Goal: Communication & Community: Answer question/provide support

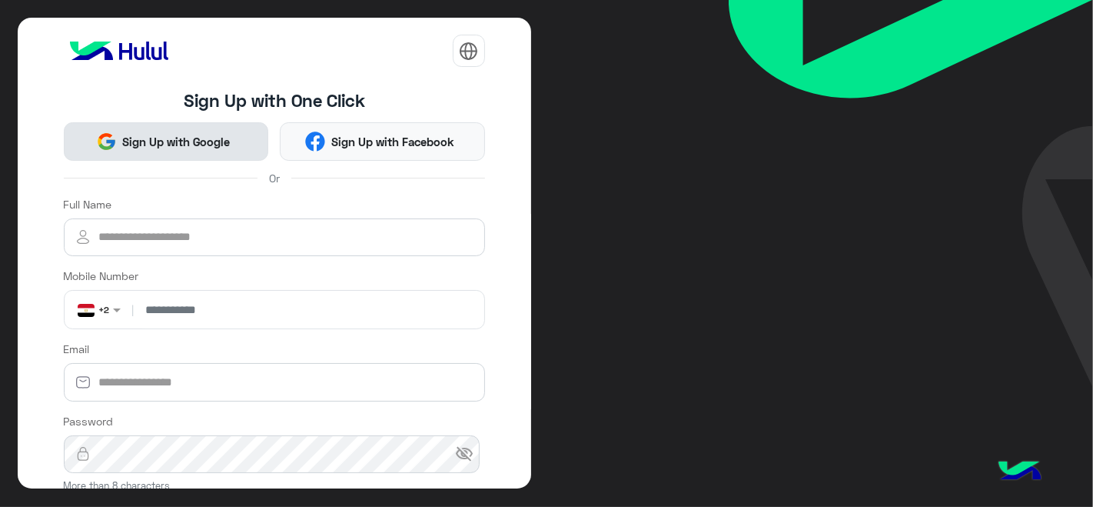
click at [228, 138] on span "Sign Up with Google" at bounding box center [176, 142] width 119 height 18
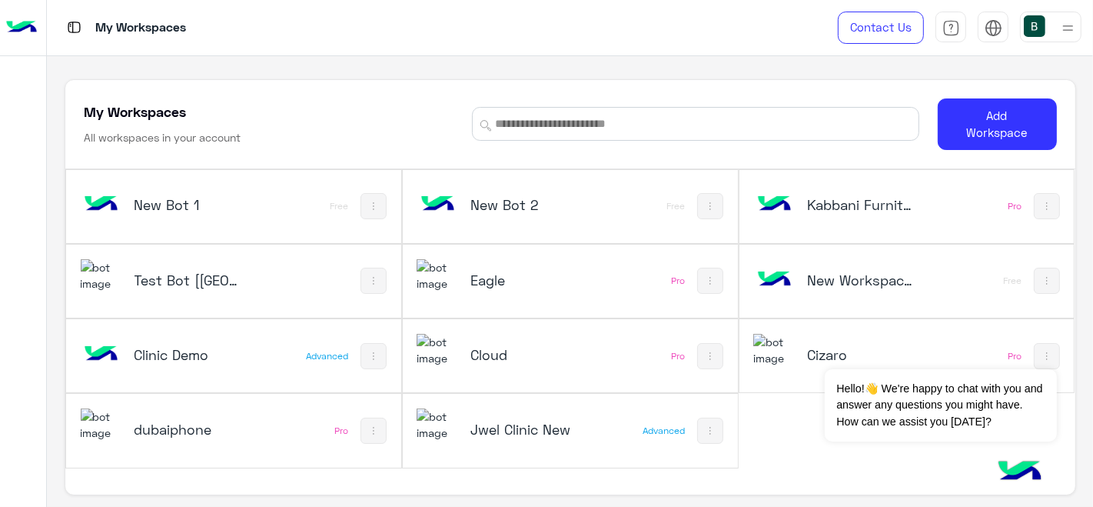
scroll to position [5, 0]
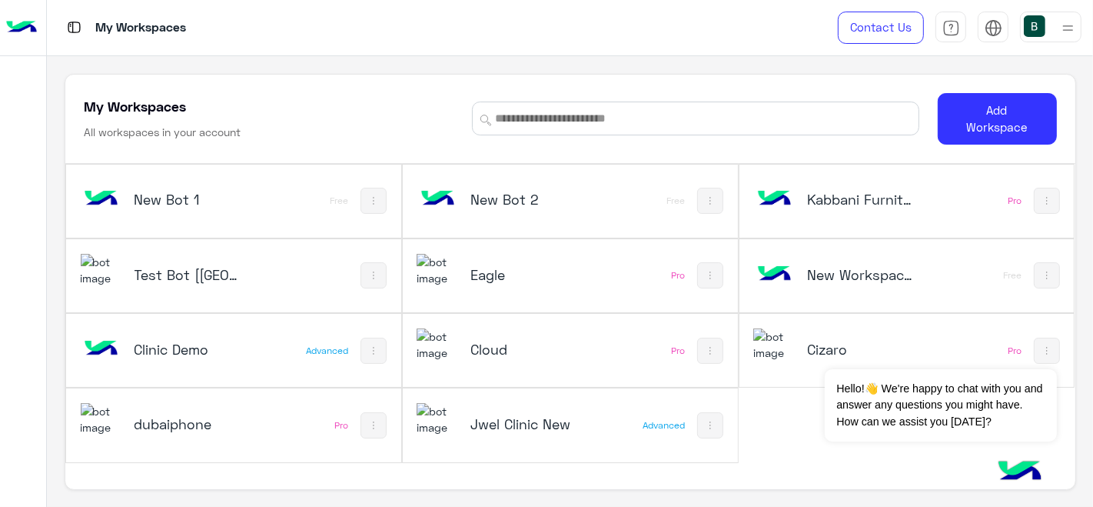
click at [262, 271] on div "Test Bot [QC]" at bounding box center [173, 276] width 184 height 45
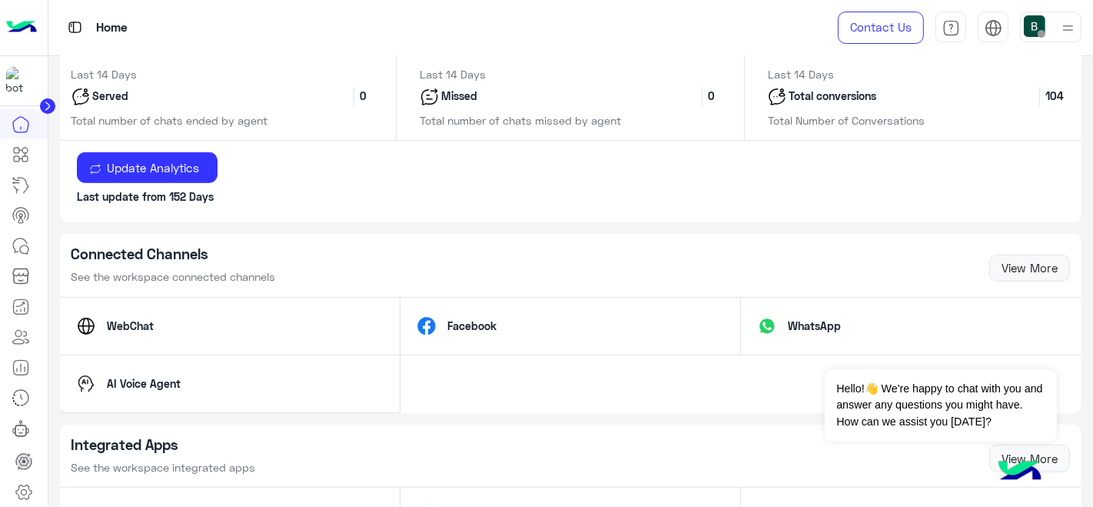
scroll to position [821, 0]
click at [22, 254] on link at bounding box center [21, 246] width 42 height 31
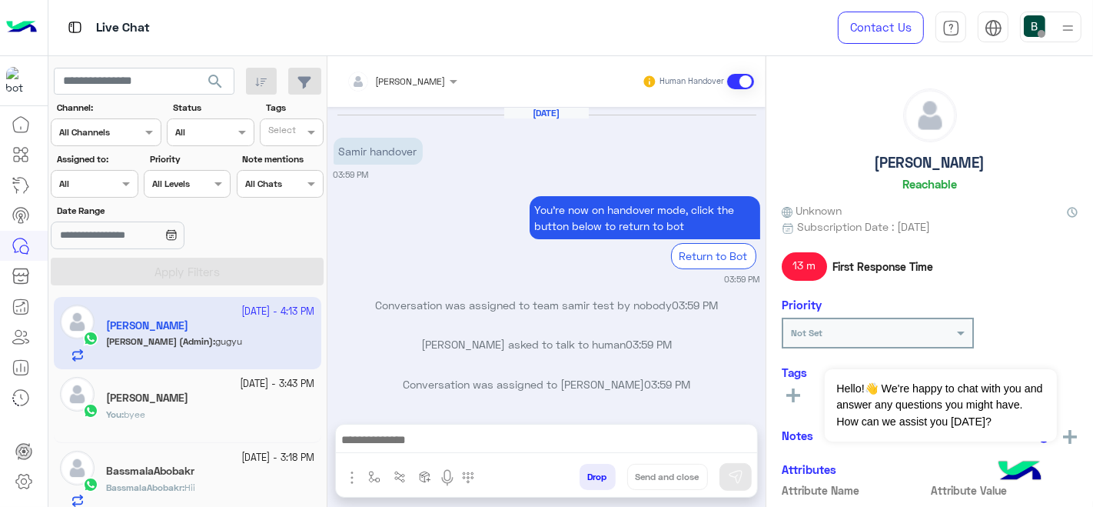
scroll to position [222, 0]
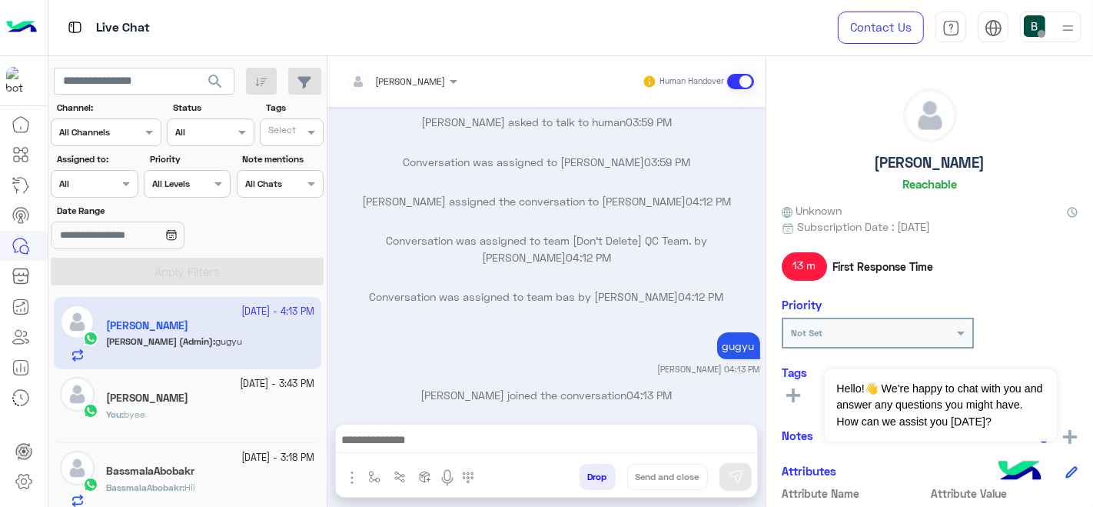
click at [108, 198] on section "Channel: Channel All Channels Status Channel All Tags Select Assigned to: Assig…" at bounding box center [188, 193] width 256 height 184
click at [121, 165] on label "Assigned to:" at bounding box center [96, 159] width 79 height 14
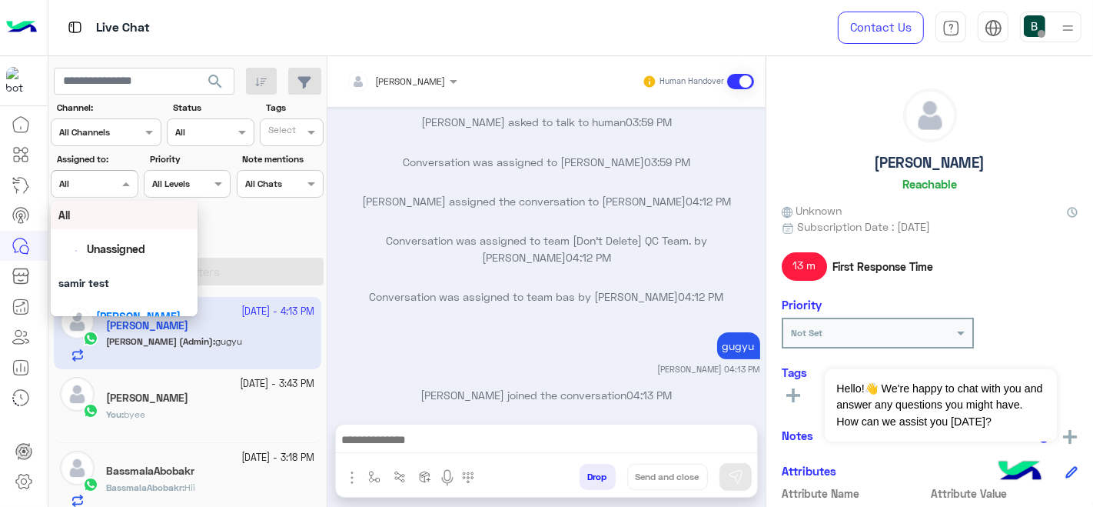
click at [106, 196] on div "Assigned on All" at bounding box center [94, 184] width 87 height 28
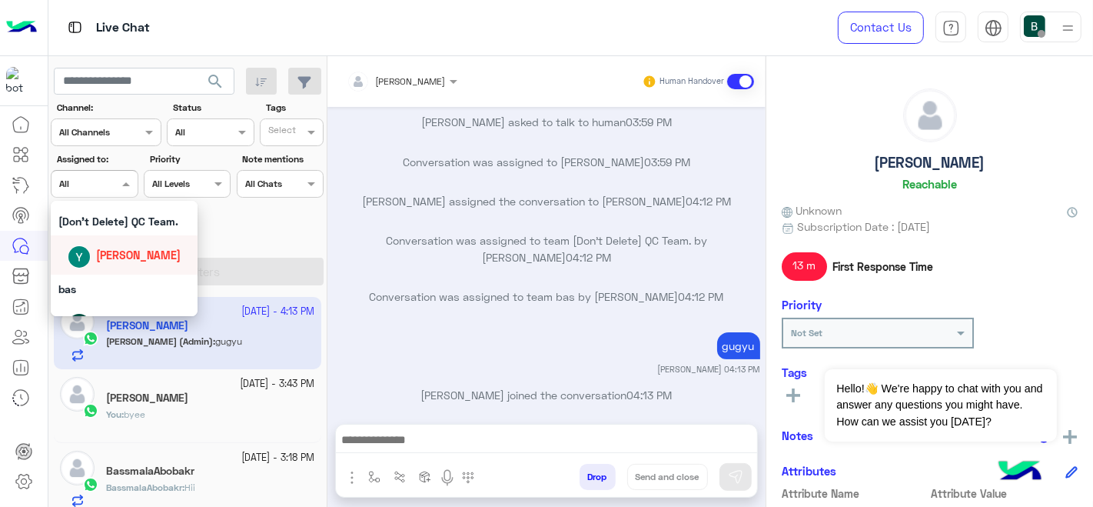
scroll to position [155, 0]
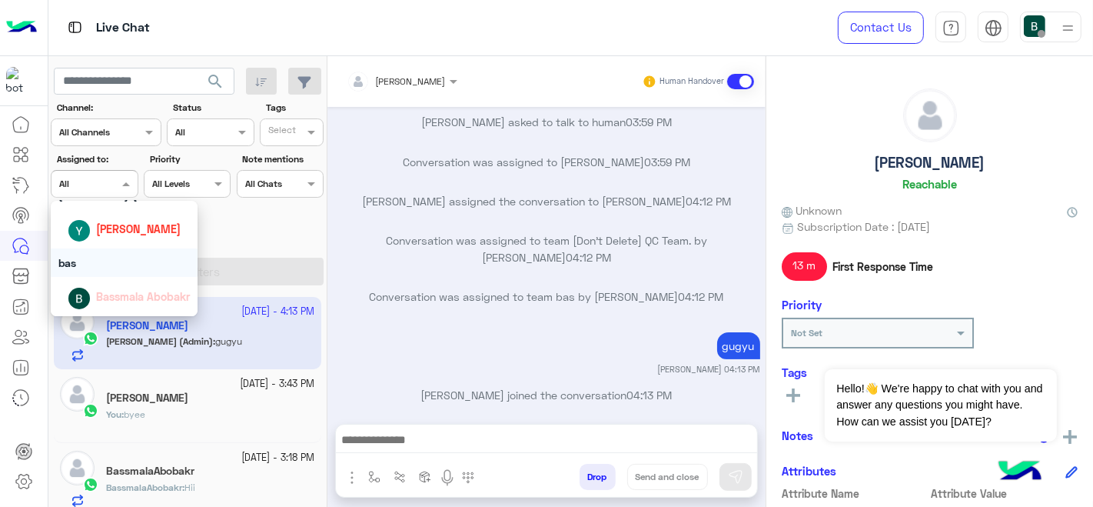
click at [84, 263] on div "bas" at bounding box center [125, 262] width 148 height 28
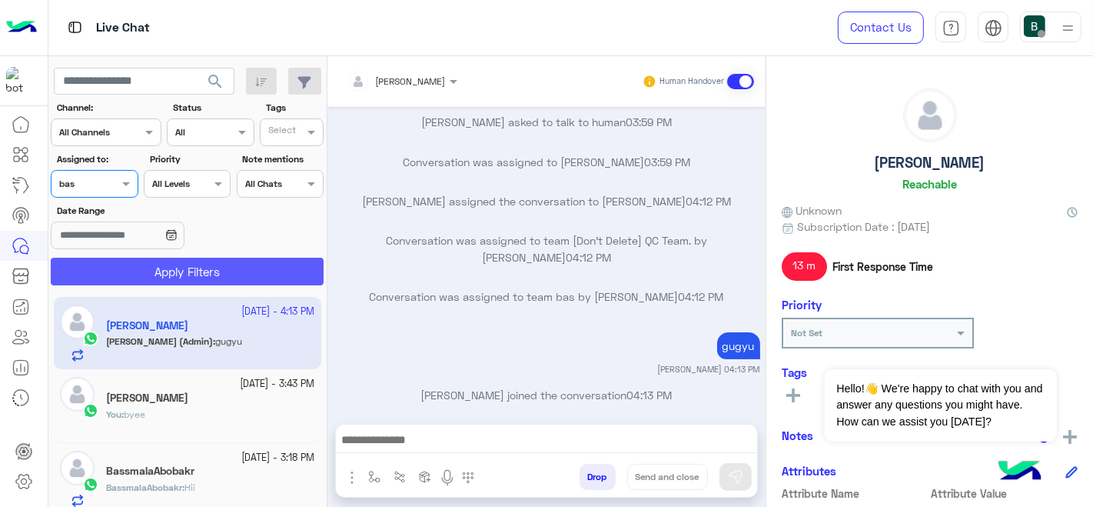
click at [183, 266] on button "Apply Filters" at bounding box center [187, 272] width 273 height 28
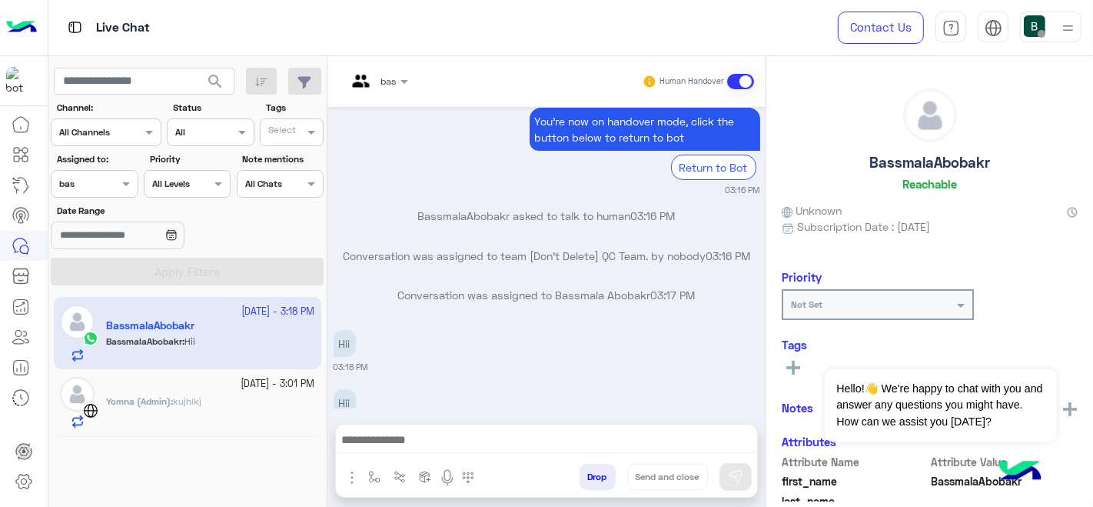
scroll to position [351, 0]
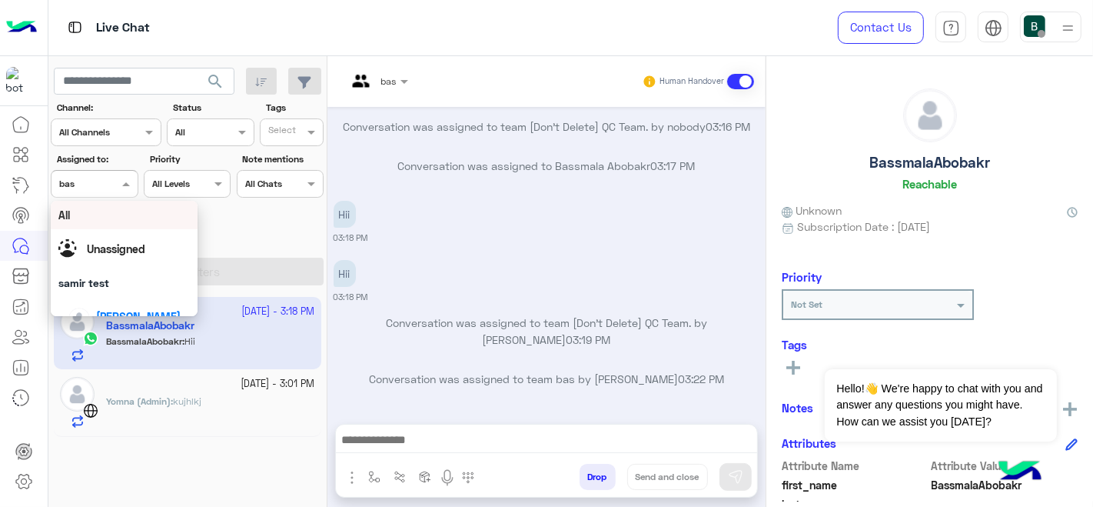
click at [95, 183] on div at bounding box center [94, 181] width 85 height 15
click at [105, 223] on div "All" at bounding box center [124, 215] width 132 height 16
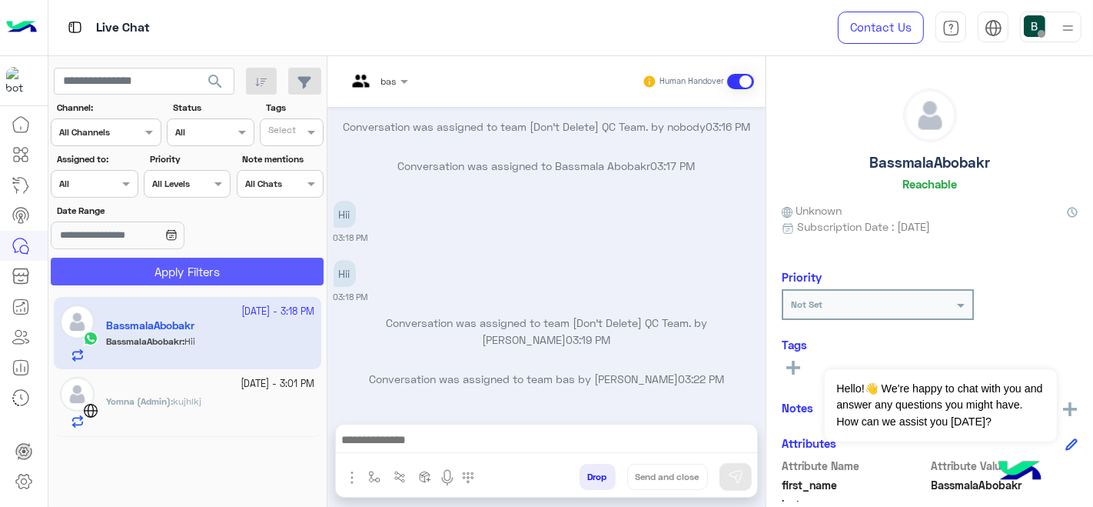
click at [161, 277] on button "Apply Filters" at bounding box center [187, 272] width 273 height 28
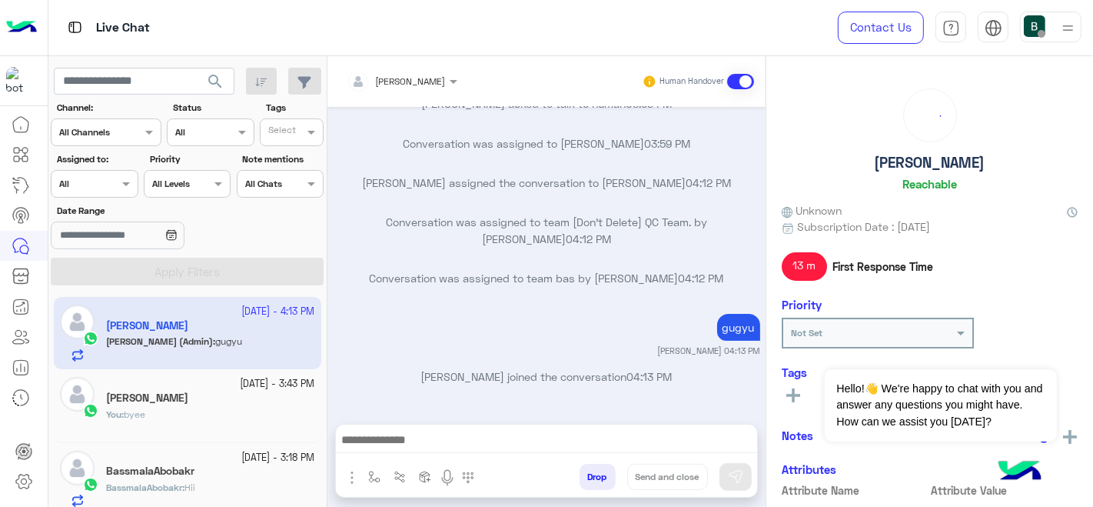
scroll to position [239, 0]
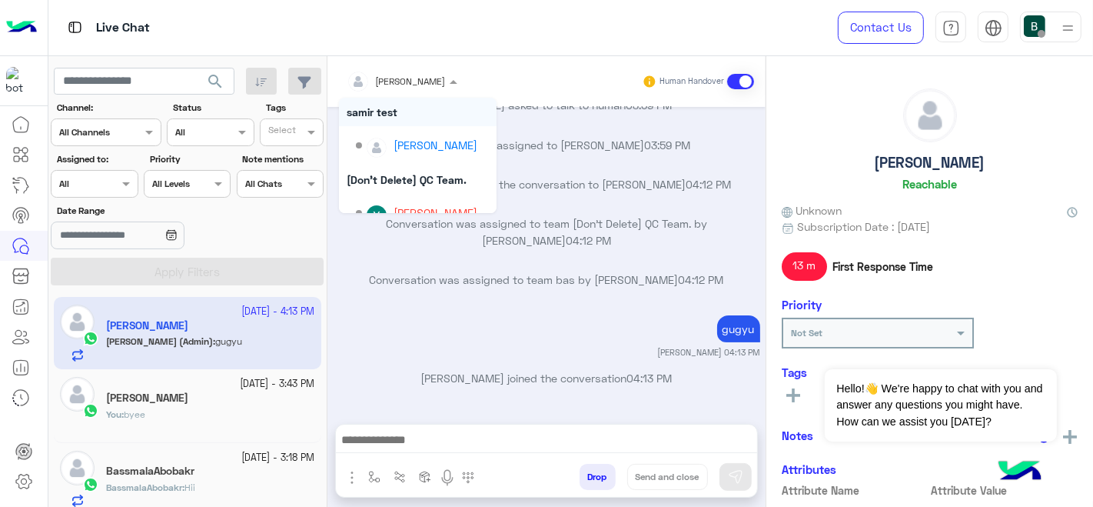
click at [389, 68] on div "Mohamed Samir" at bounding box center [396, 81] width 99 height 31
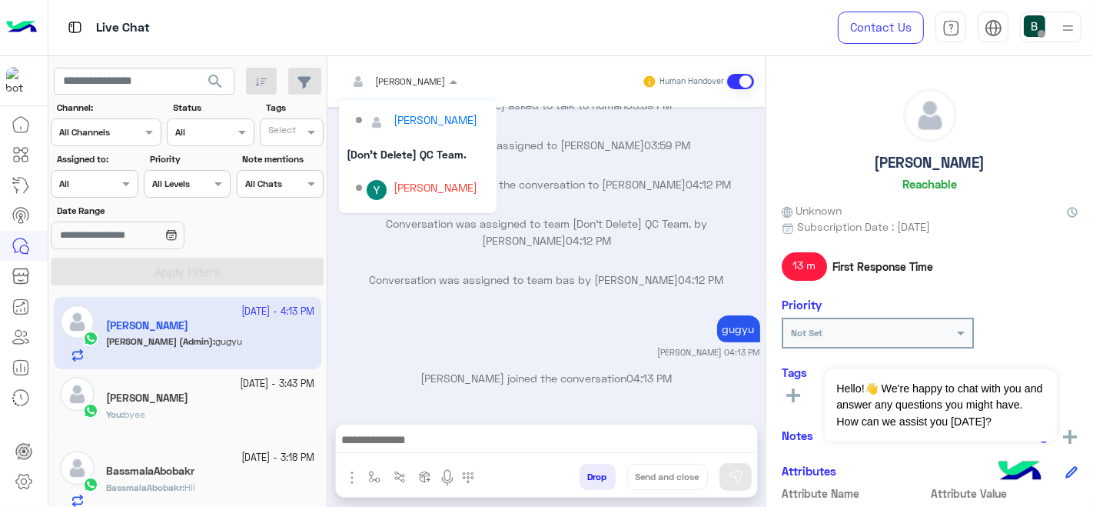
scroll to position [127, 0]
click at [390, 164] on div "bas" at bounding box center [418, 159] width 158 height 28
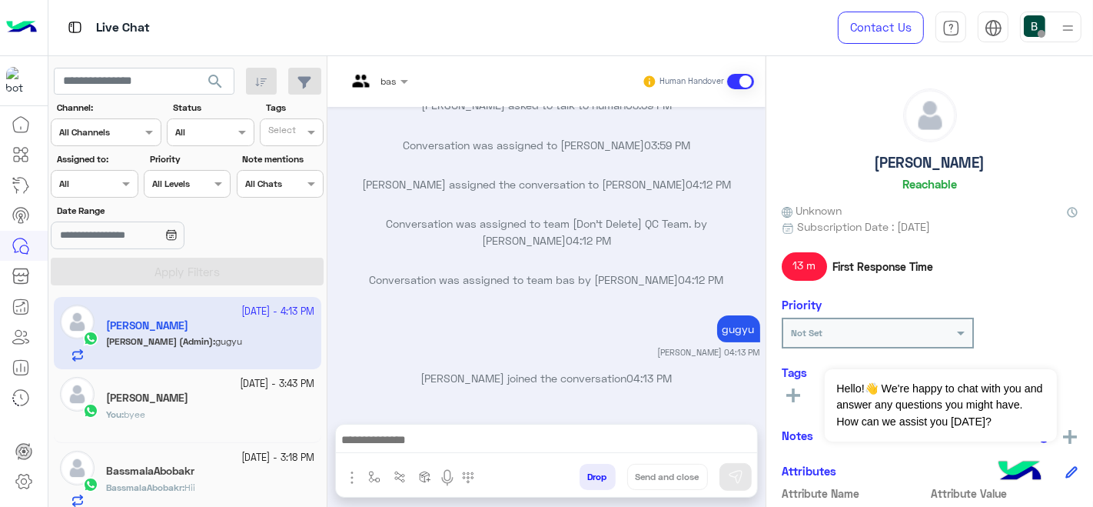
scroll to position [278, 0]
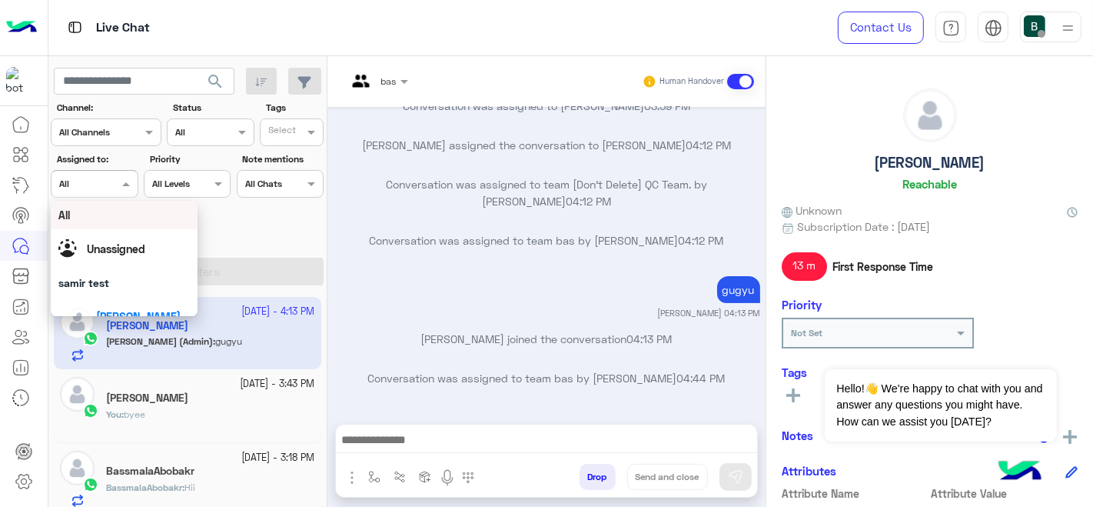
click at [107, 174] on div at bounding box center [94, 181] width 85 height 15
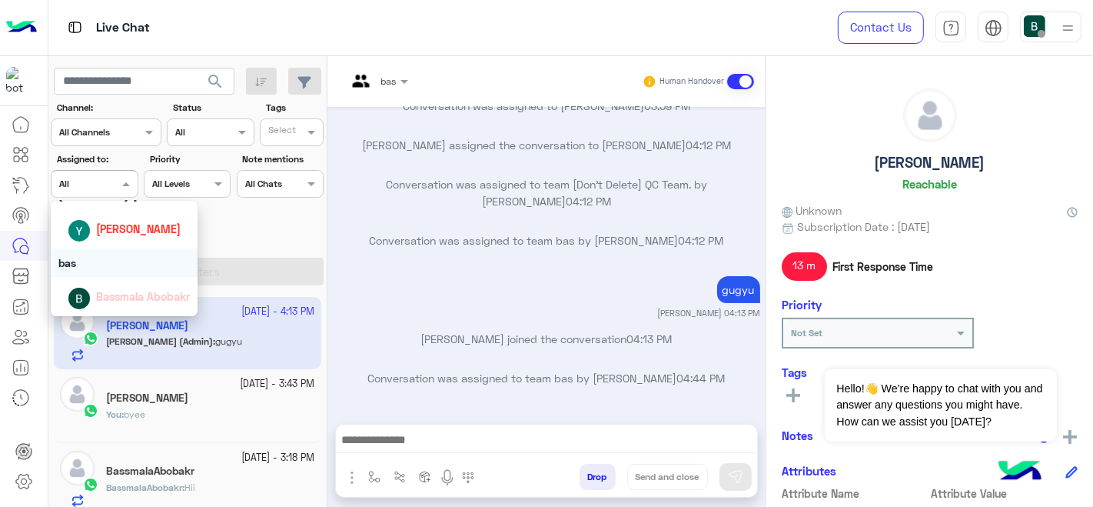
click at [115, 255] on div "bas" at bounding box center [125, 262] width 148 height 28
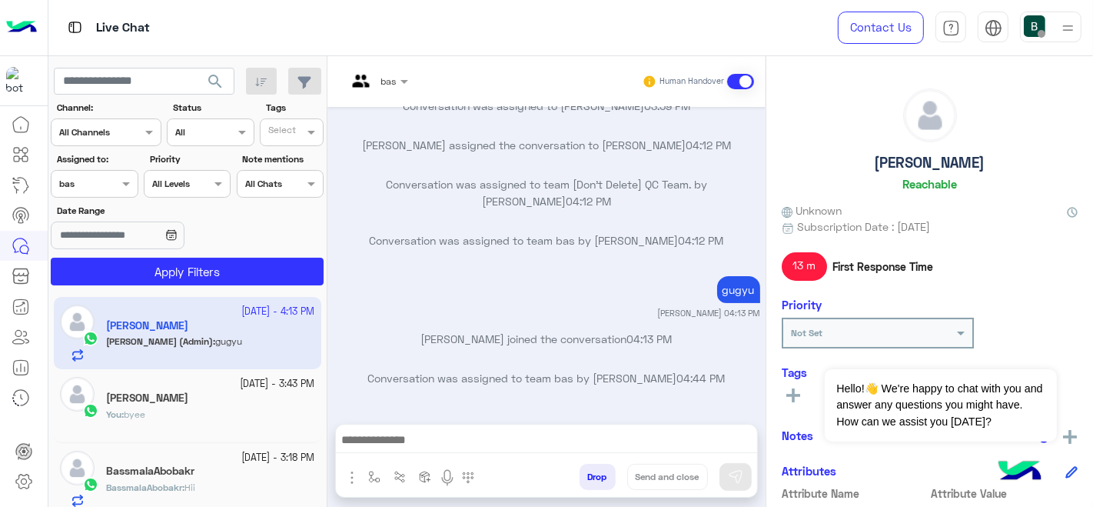
click at [174, 258] on section "Channel: Channel All Channels Status Channel All Tags Select Assigned to: Assig…" at bounding box center [188, 193] width 256 height 184
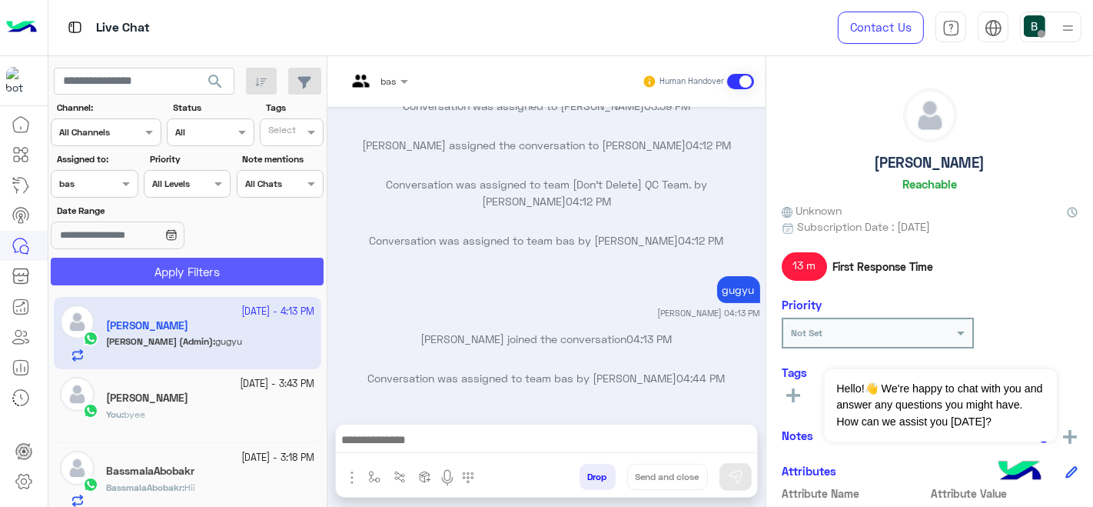
click at [178, 258] on button "Apply Filters" at bounding box center [187, 272] width 273 height 28
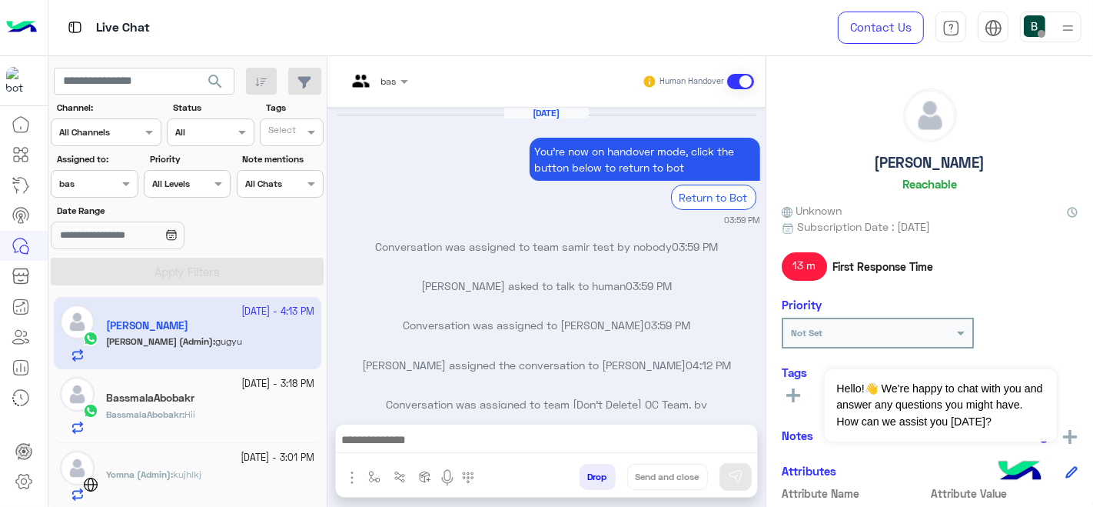
scroll to position [219, 0]
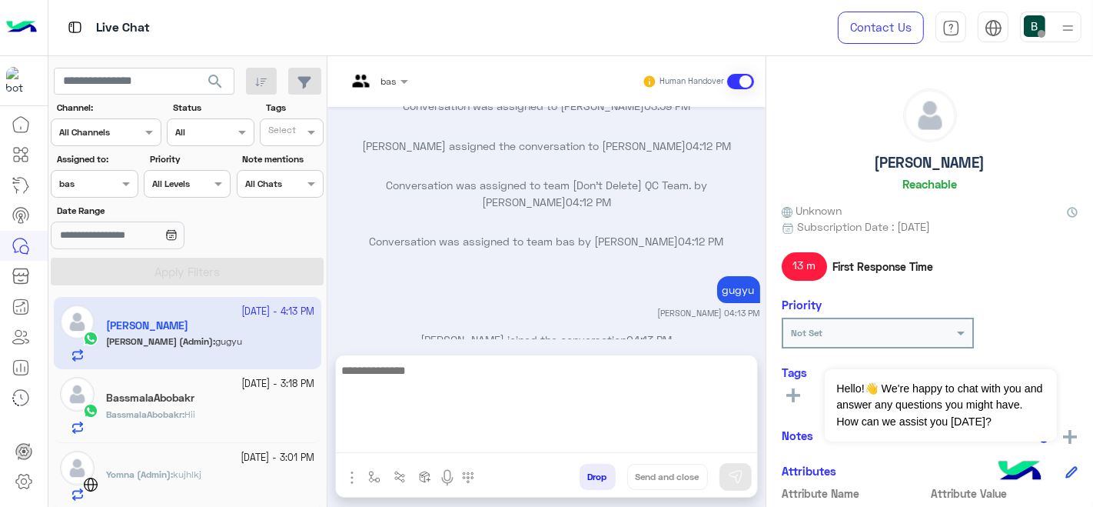
click at [401, 431] on textarea at bounding box center [546, 407] width 421 height 92
type textarea "***"
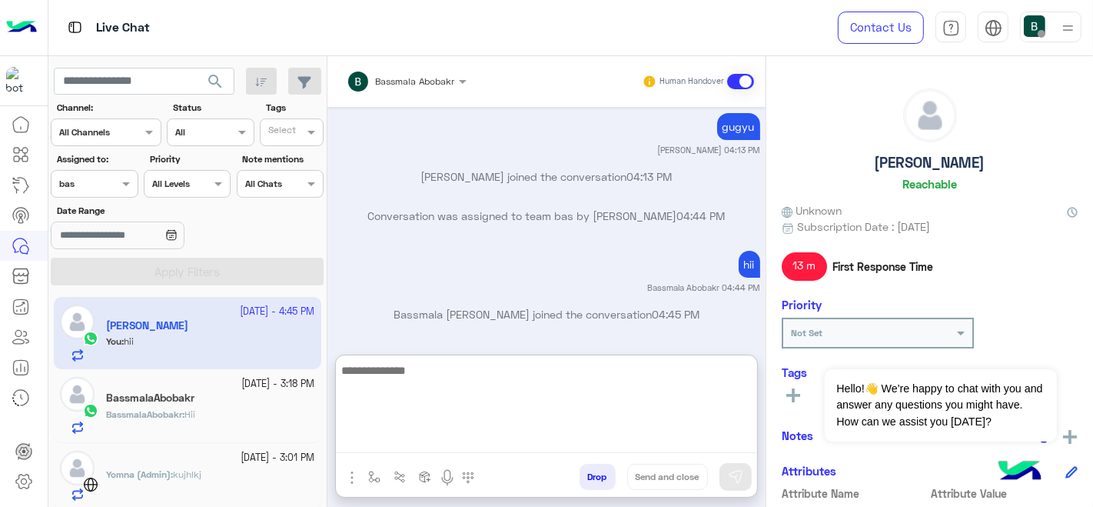
scroll to position [387, 0]
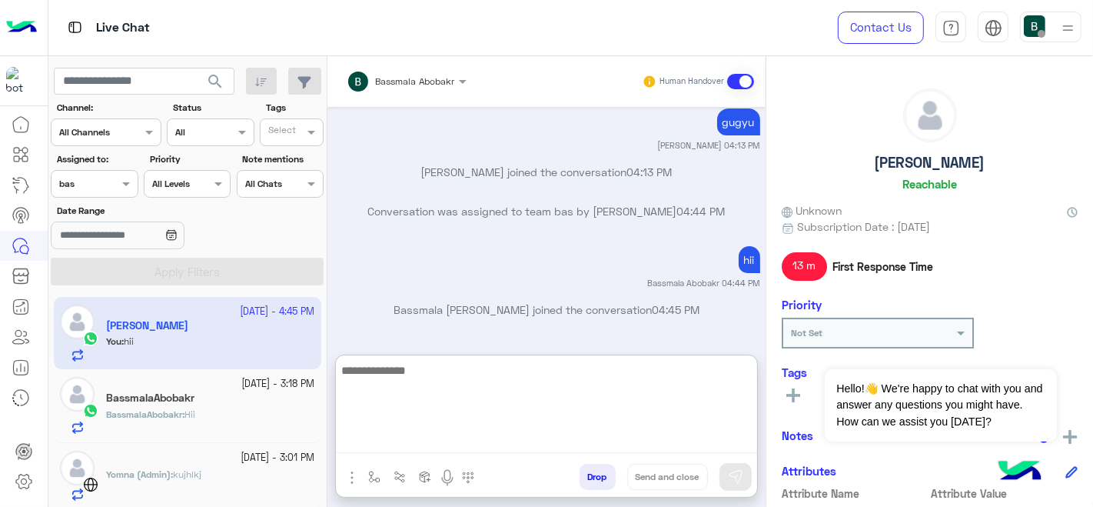
click at [454, 387] on textarea at bounding box center [546, 407] width 421 height 92
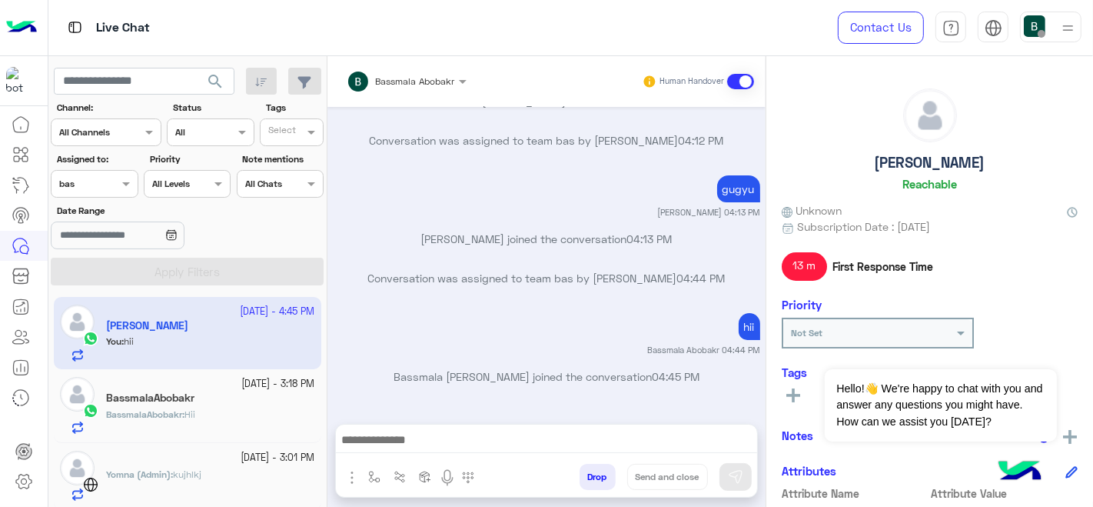
scroll to position [336, 0]
click at [111, 397] on h5 "BassmalaAbobakr" at bounding box center [150, 397] width 88 height 13
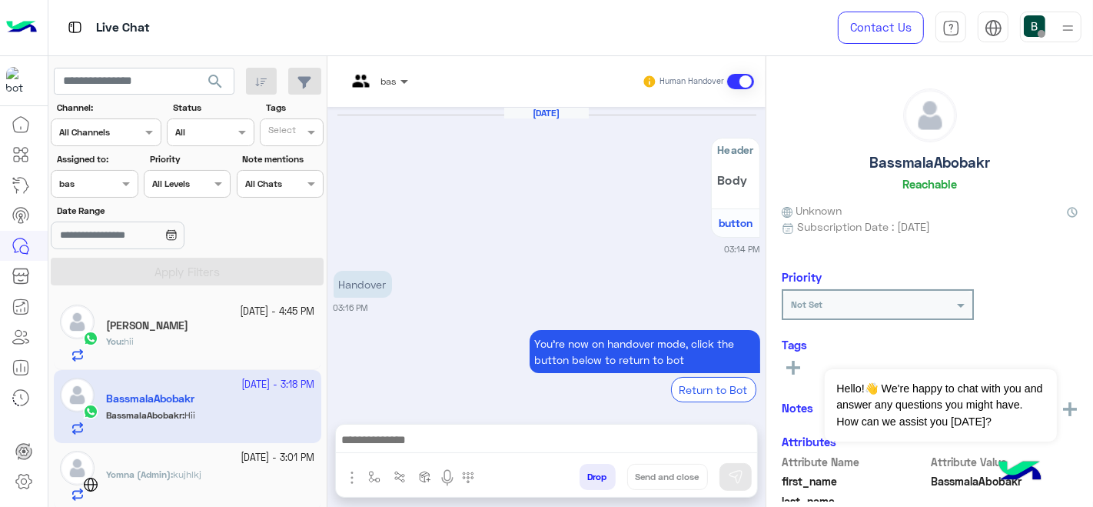
scroll to position [351, 0]
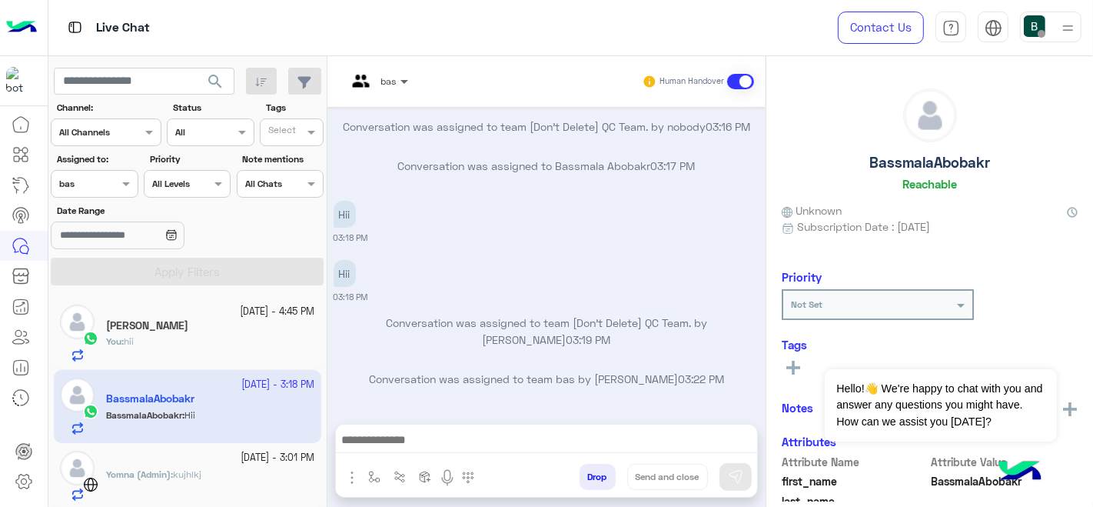
click at [397, 73] on span at bounding box center [406, 81] width 19 height 16
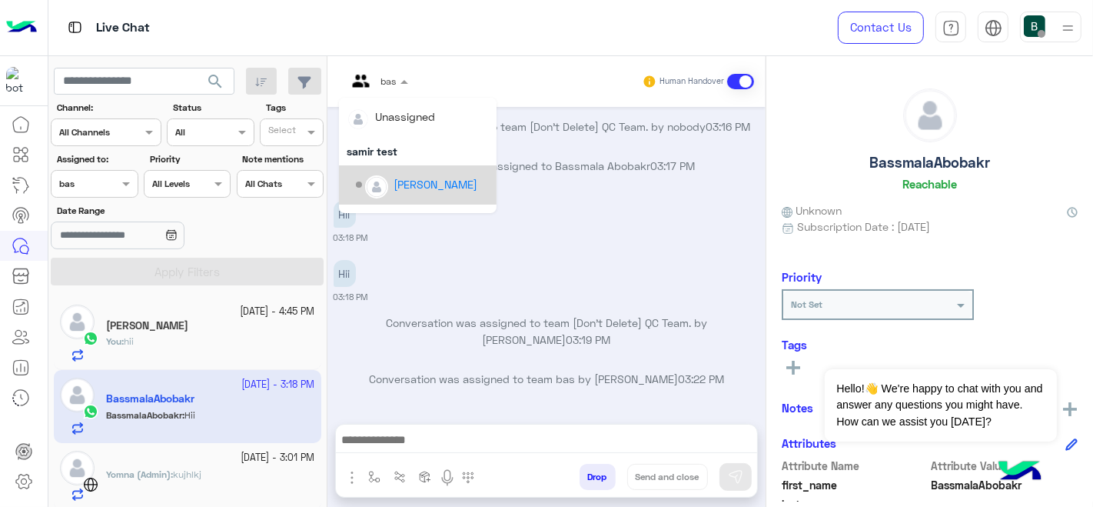
scroll to position [127, 0]
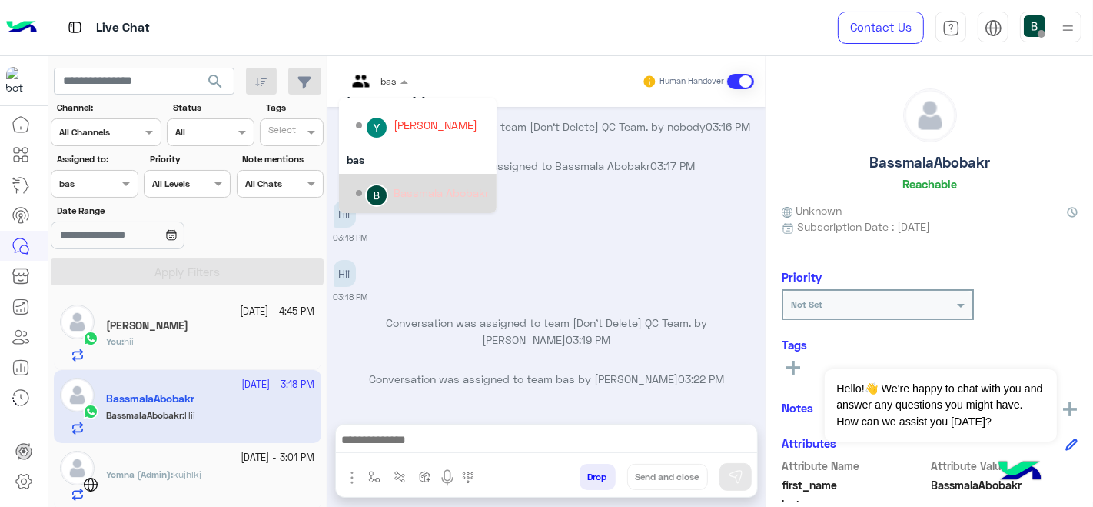
click at [394, 178] on div "Bassmala Abobakr" at bounding box center [418, 193] width 158 height 39
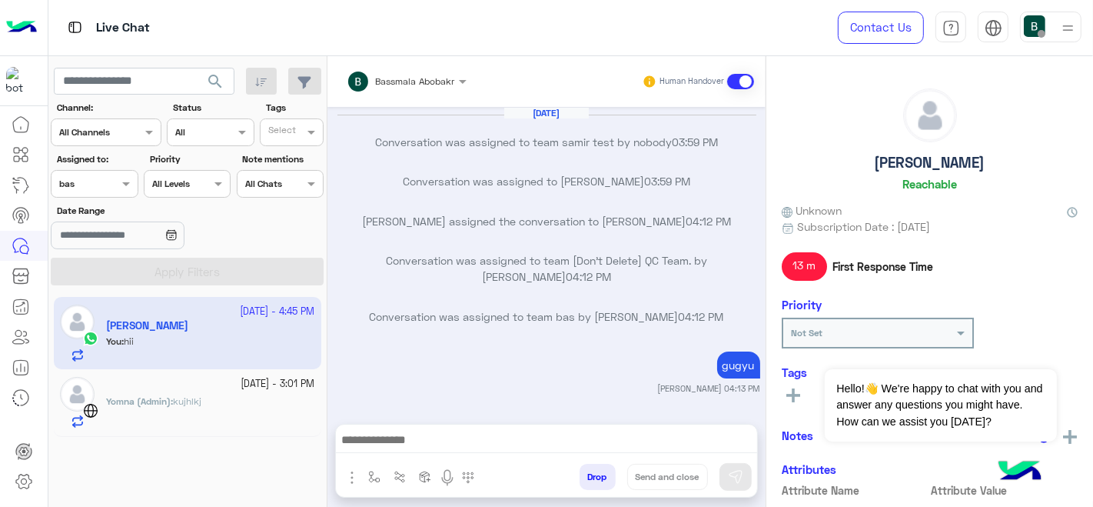
scroll to position [174, 0]
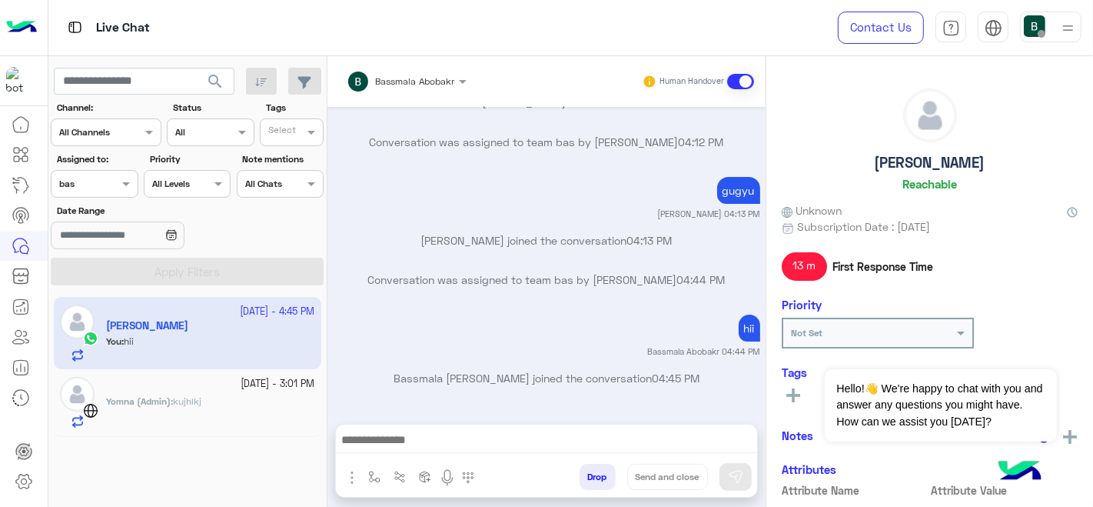
click at [195, 375] on div "5 October - 3:01 PM Yomna (Admin) : kujhlkj" at bounding box center [188, 402] width 268 height 67
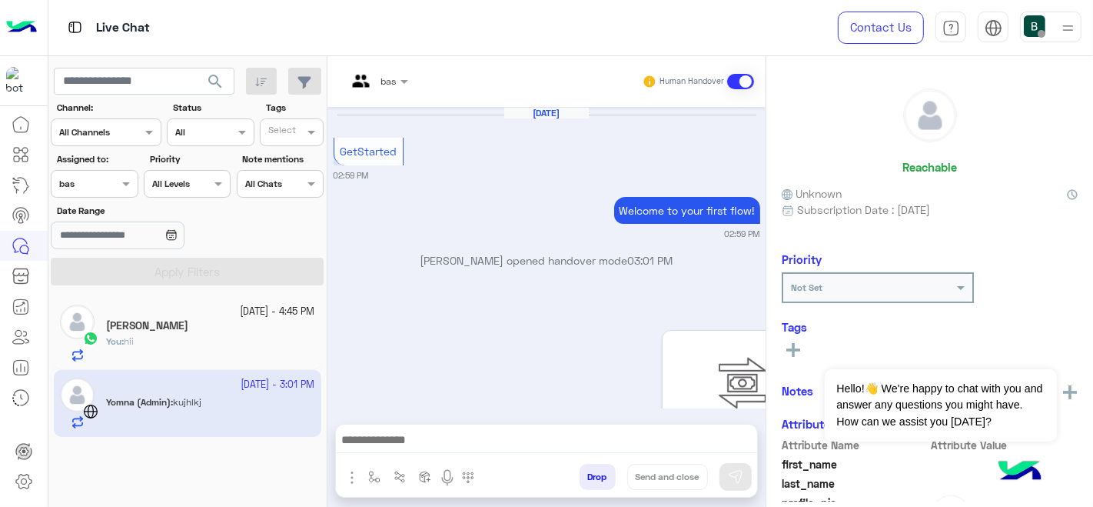
scroll to position [401, 0]
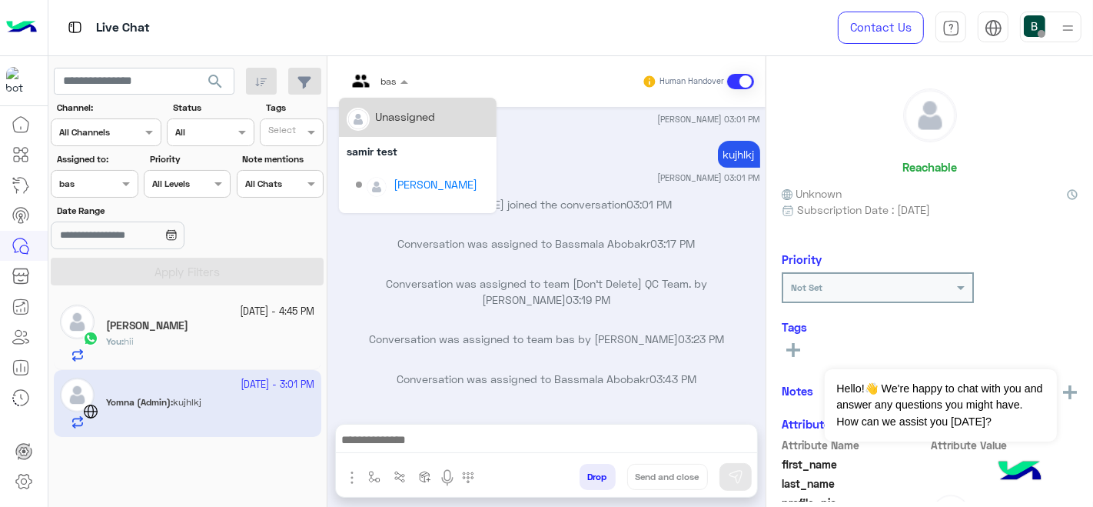
click at [391, 71] on div at bounding box center [377, 78] width 77 height 15
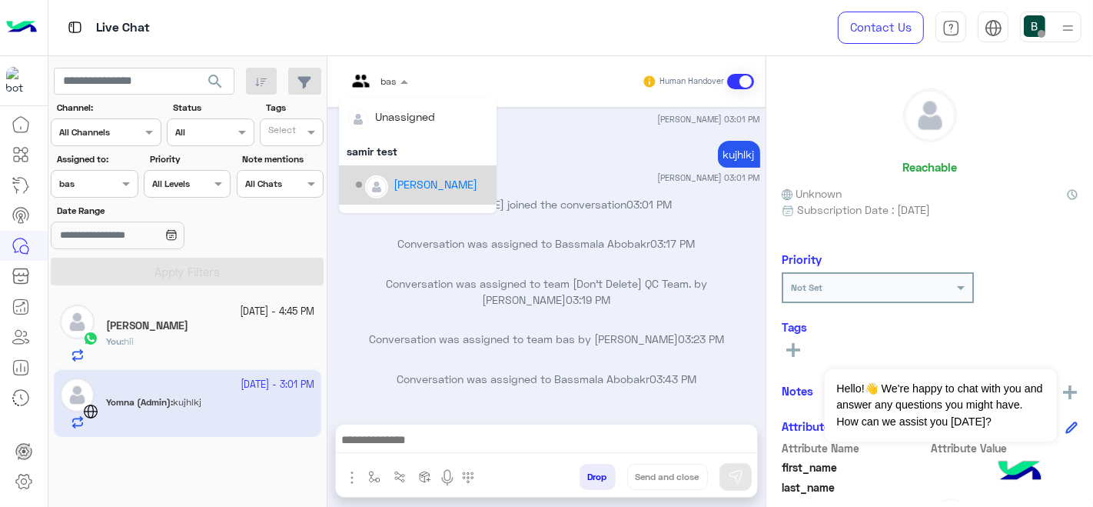
scroll to position [127, 0]
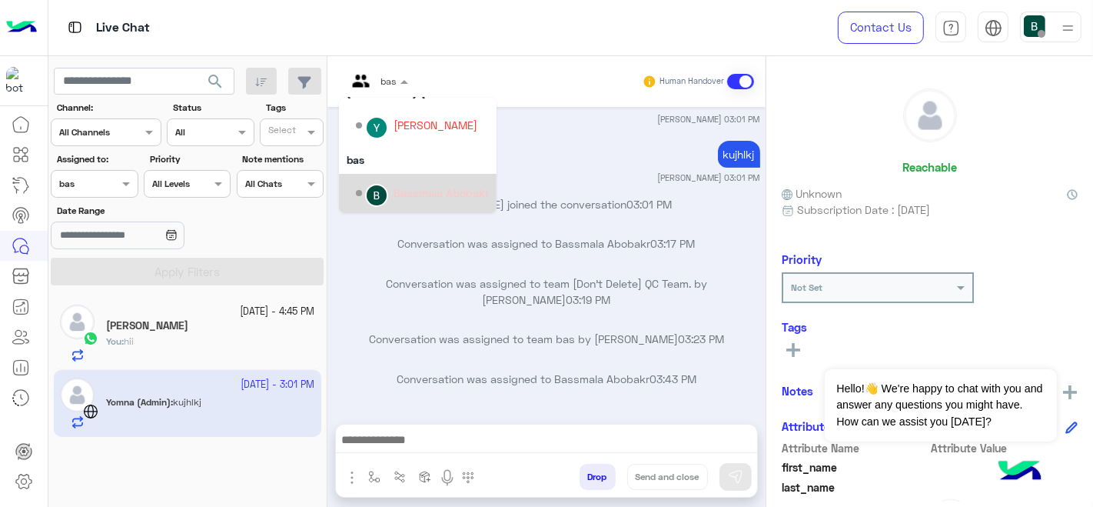
click at [397, 199] on div "Bassmala Abobakr" at bounding box center [441, 192] width 95 height 16
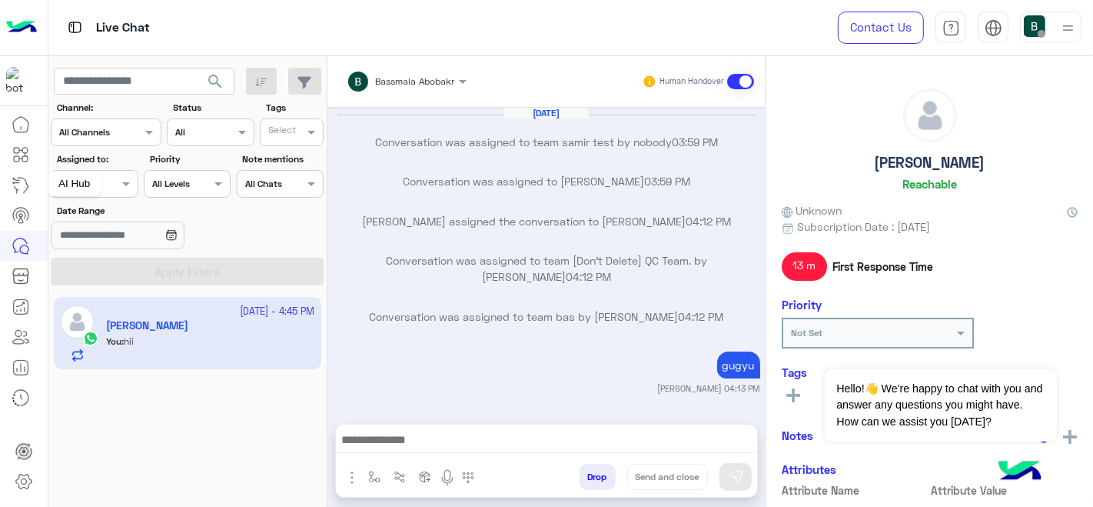
scroll to position [174, 0]
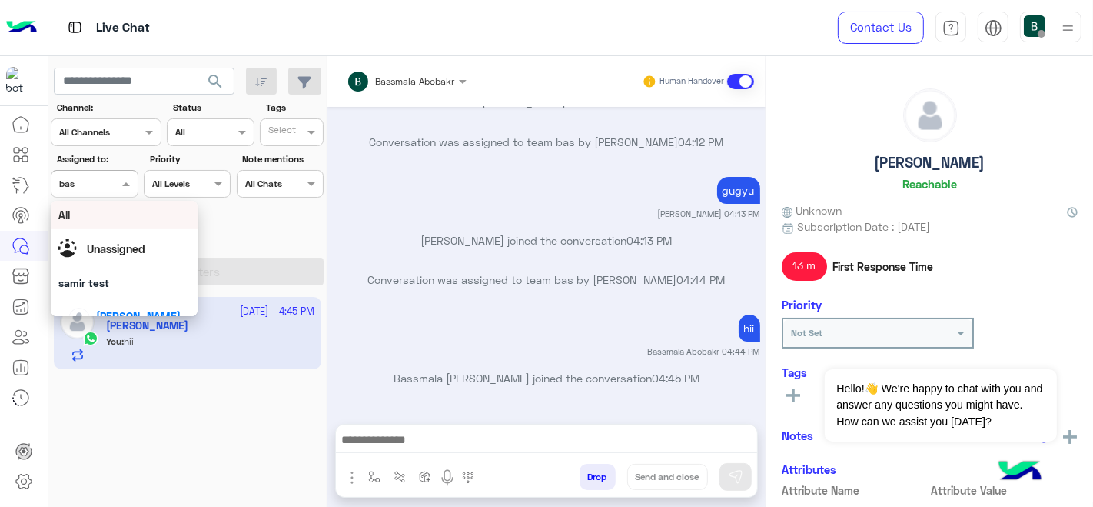
click at [96, 188] on div at bounding box center [94, 181] width 85 height 15
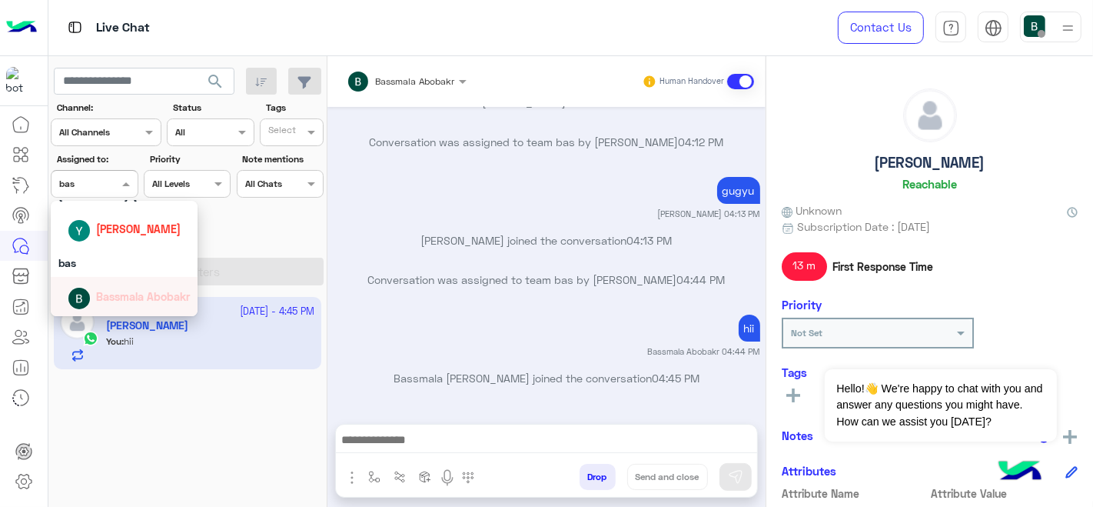
click at [101, 290] on span "Bassmala Abobakr" at bounding box center [143, 296] width 94 height 13
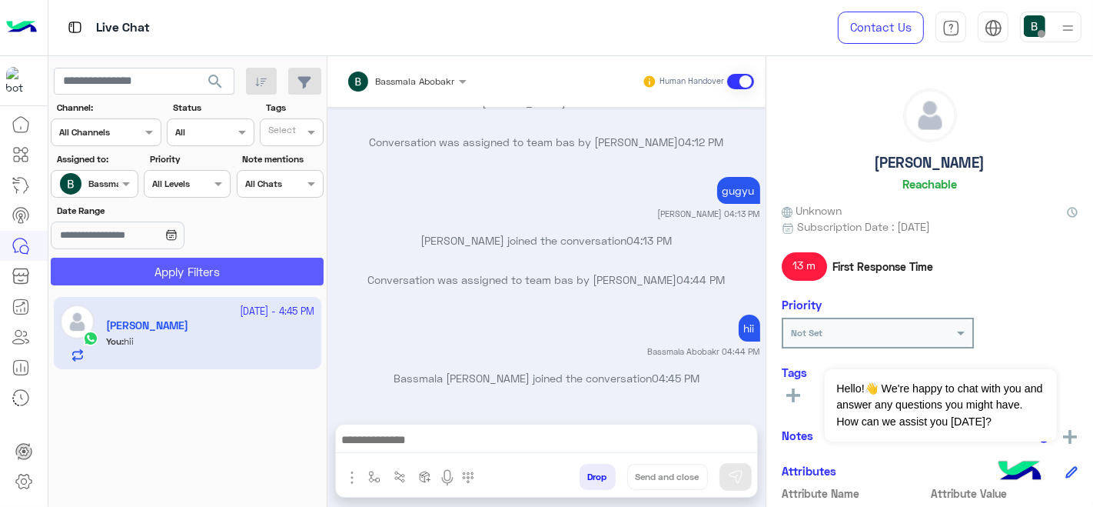
click at [182, 278] on button "Apply Filters" at bounding box center [187, 272] width 273 height 28
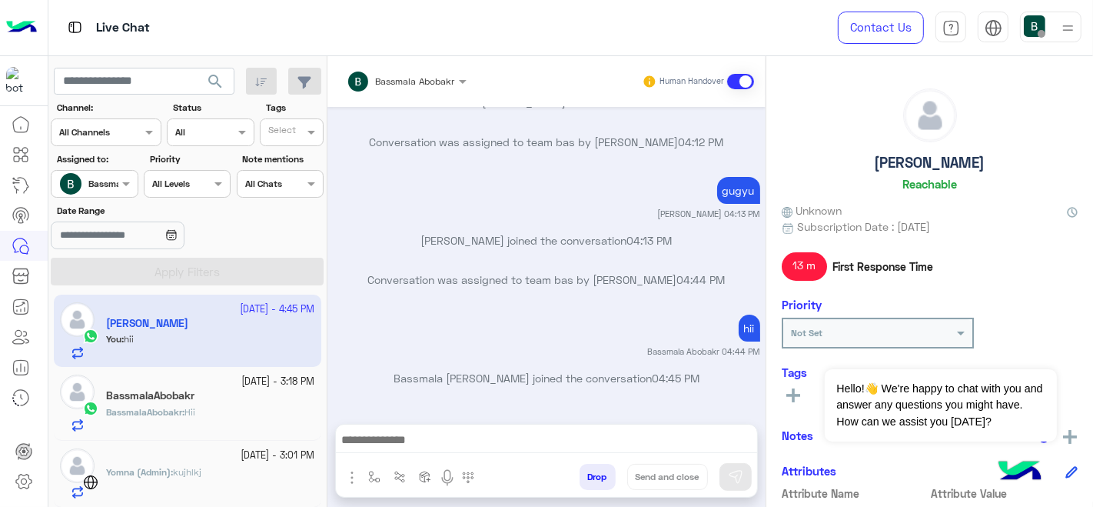
scroll to position [0, 0]
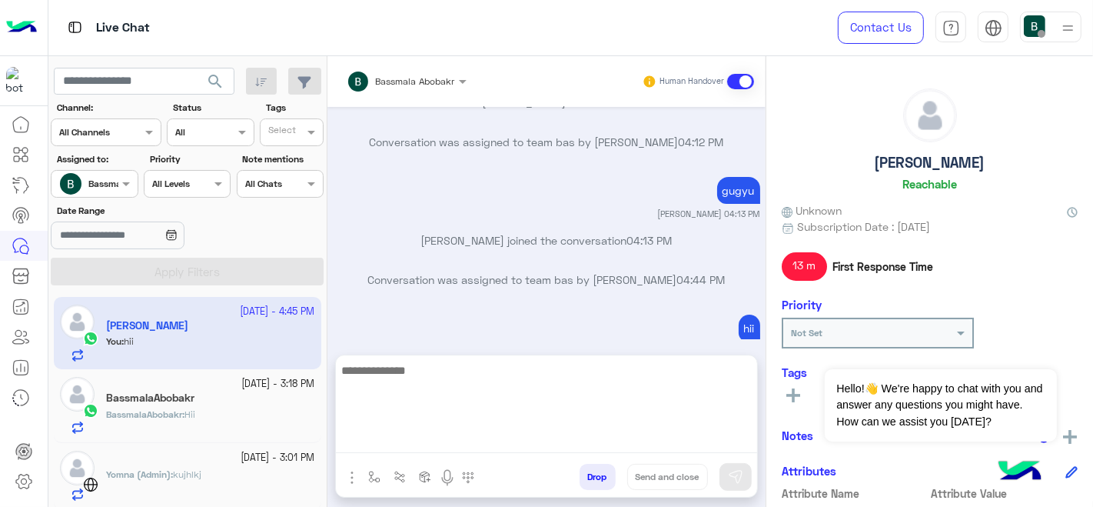
click at [427, 430] on textarea at bounding box center [546, 407] width 421 height 92
type textarea "****"
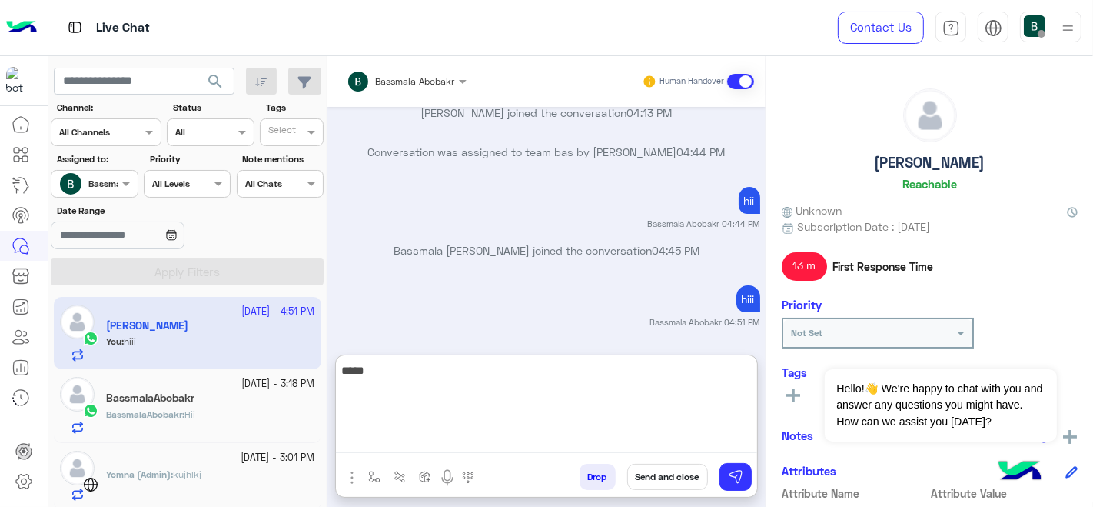
type textarea "*****"
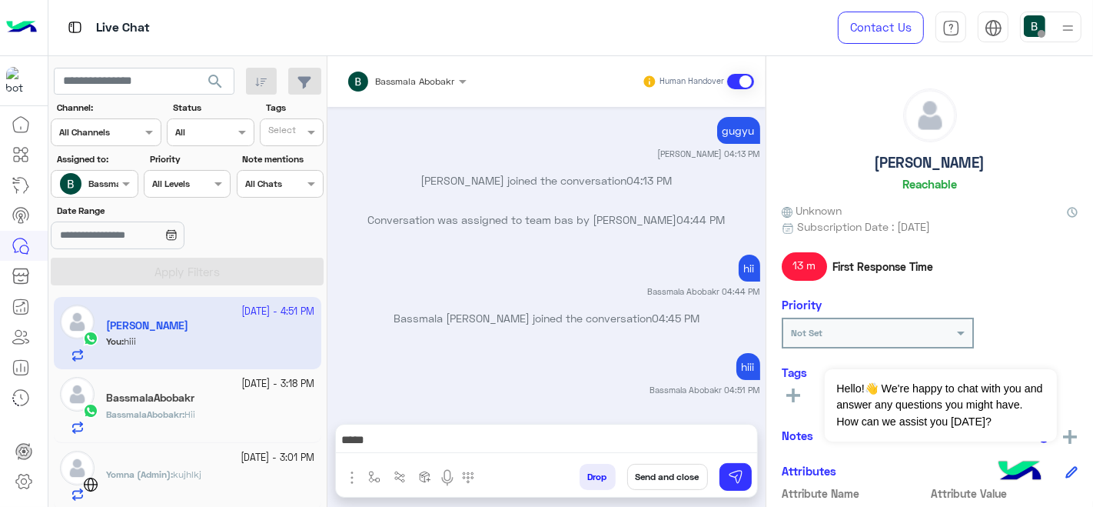
click at [652, 483] on button "Send and close" at bounding box center [667, 477] width 81 height 26
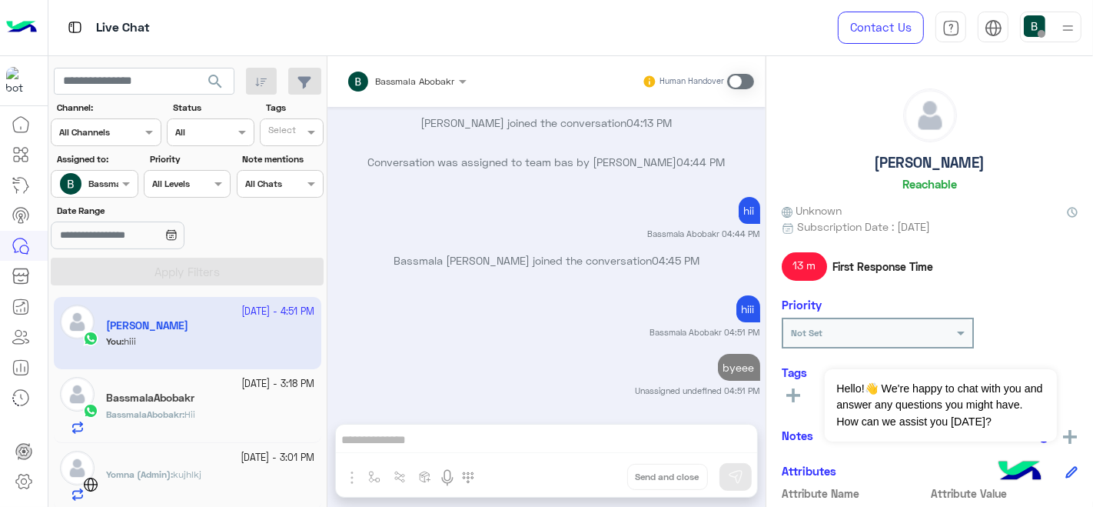
scroll to position [331, 0]
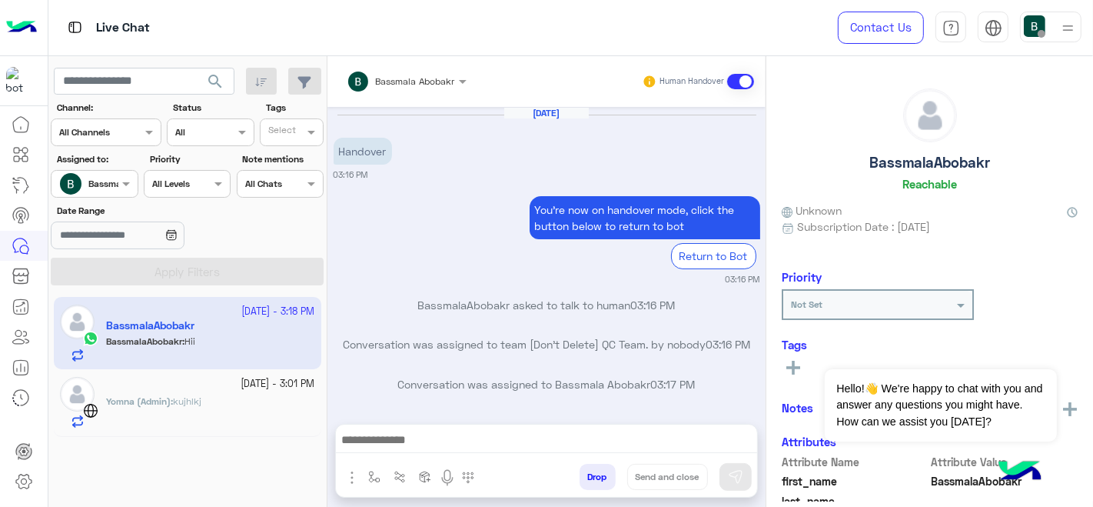
scroll to position [258, 0]
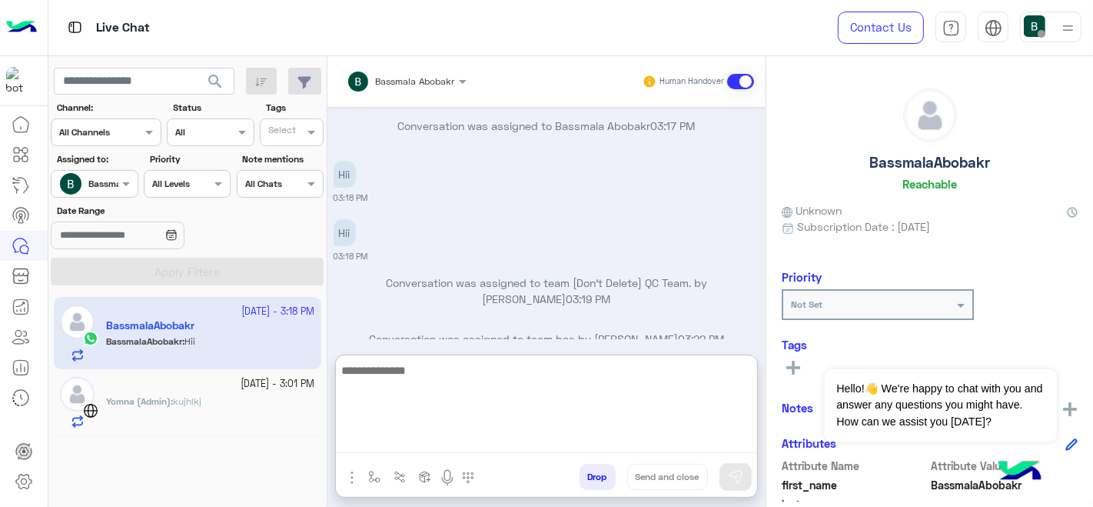
click at [476, 449] on textarea at bounding box center [546, 407] width 421 height 92
type textarea "****"
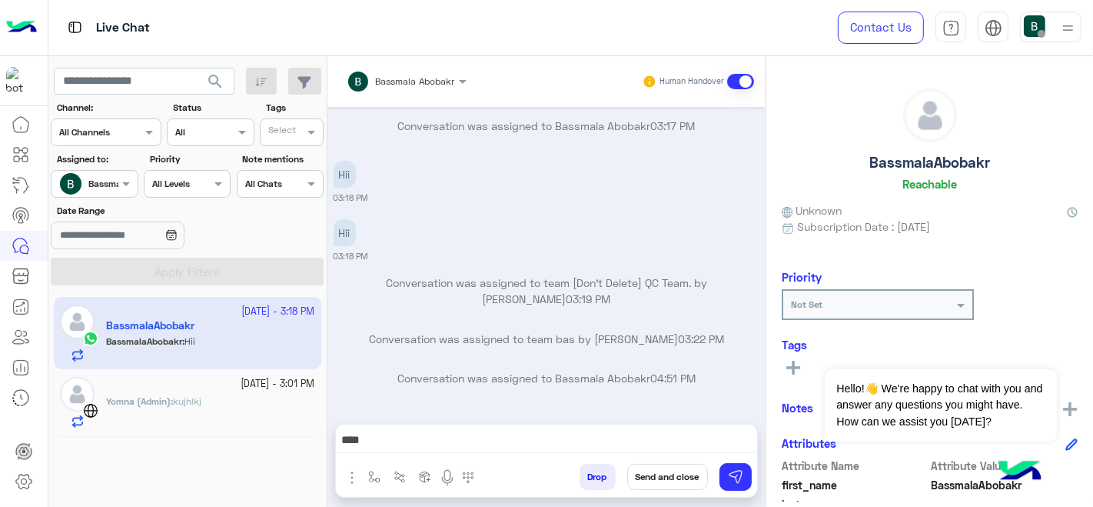
click at [224, 88] on span "search" at bounding box center [215, 81] width 18 height 18
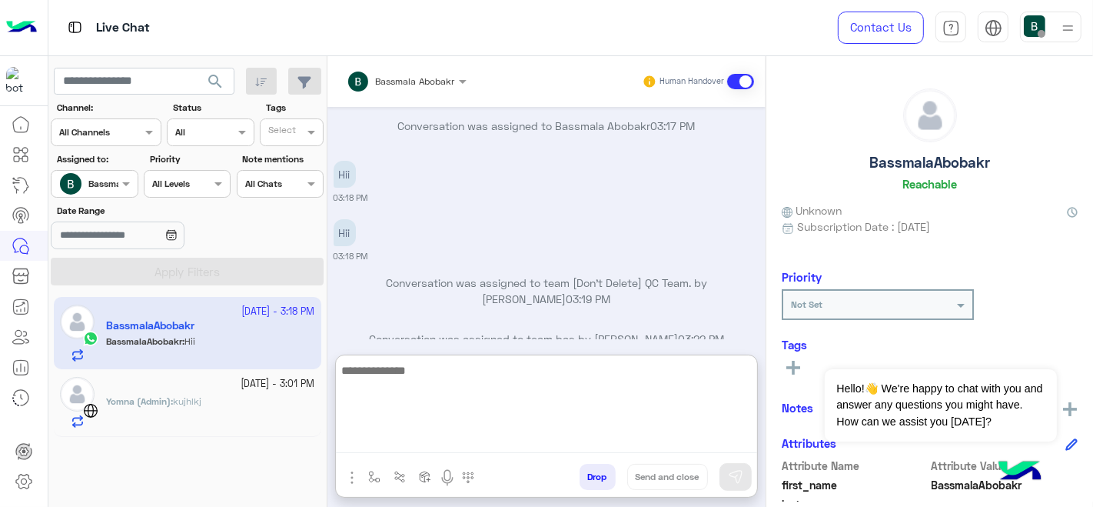
click at [580, 445] on textarea at bounding box center [546, 407] width 421 height 92
type textarea "*****"
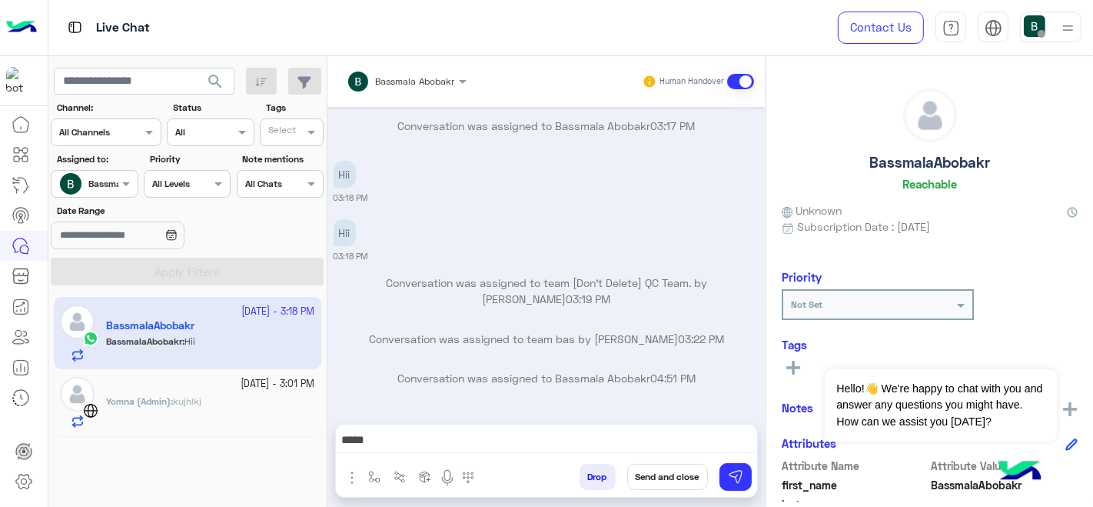
click at [654, 486] on button "Send and close" at bounding box center [667, 477] width 81 height 26
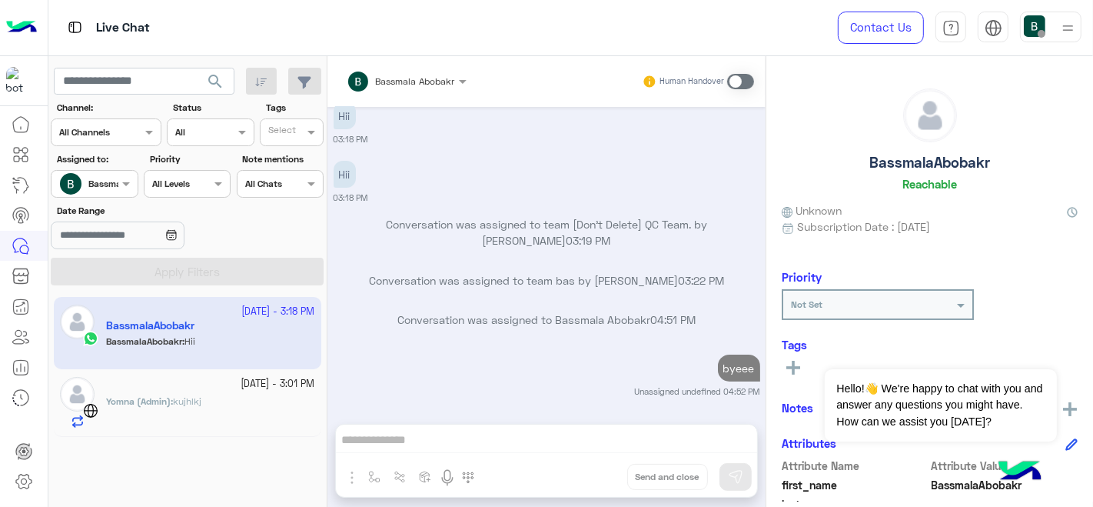
scroll to position [356, 0]
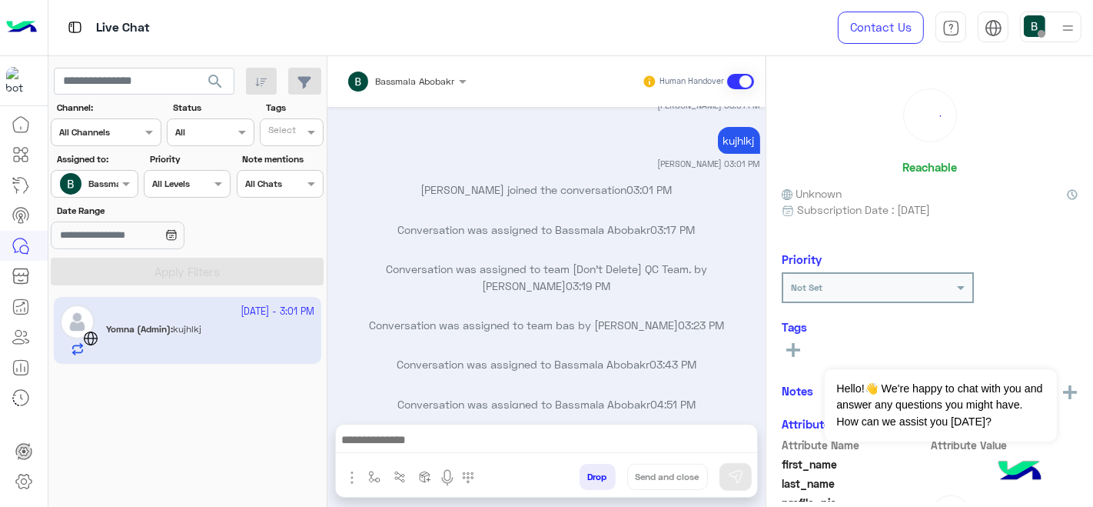
scroll to position [381, 0]
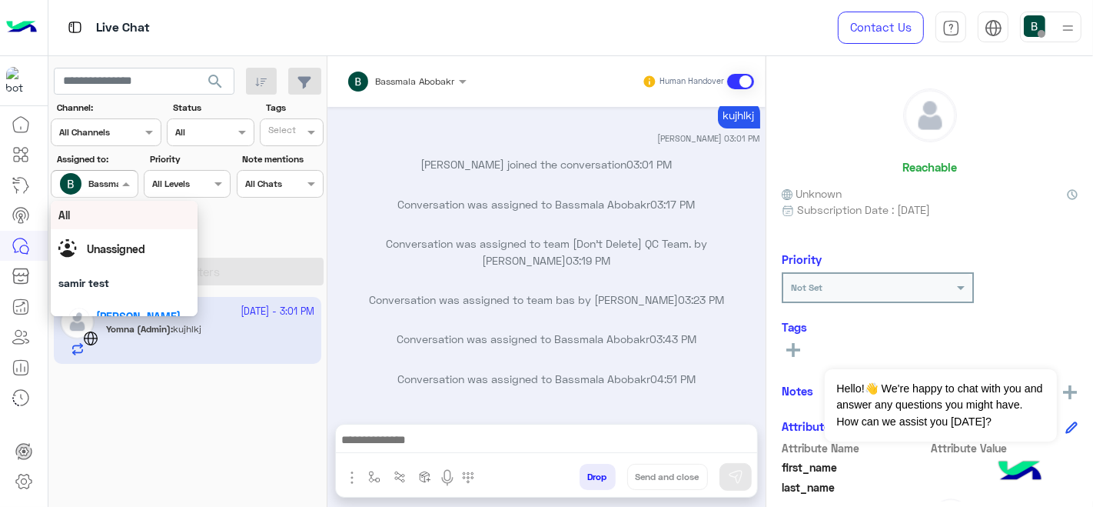
click at [110, 180] on div at bounding box center [94, 181] width 85 height 15
click at [111, 211] on div "All" at bounding box center [124, 215] width 132 height 16
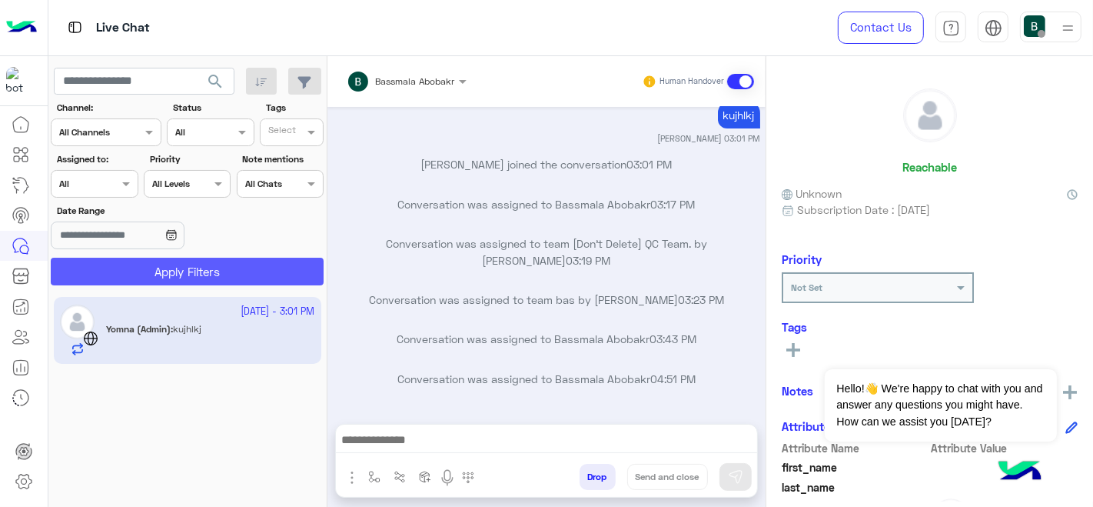
click at [178, 267] on button "Apply Filters" at bounding box center [187, 272] width 273 height 28
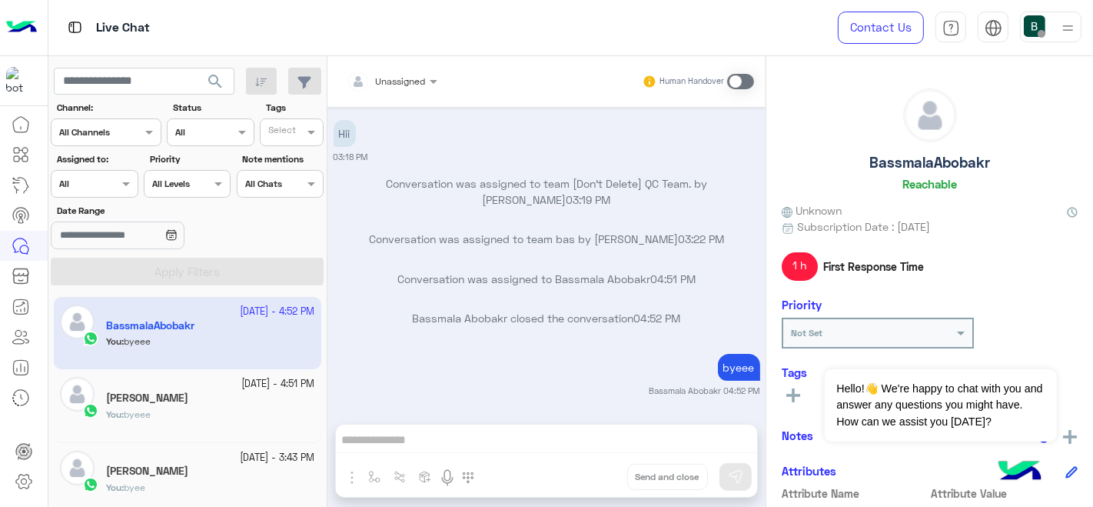
scroll to position [194, 0]
